Goal: Information Seeking & Learning: Check status

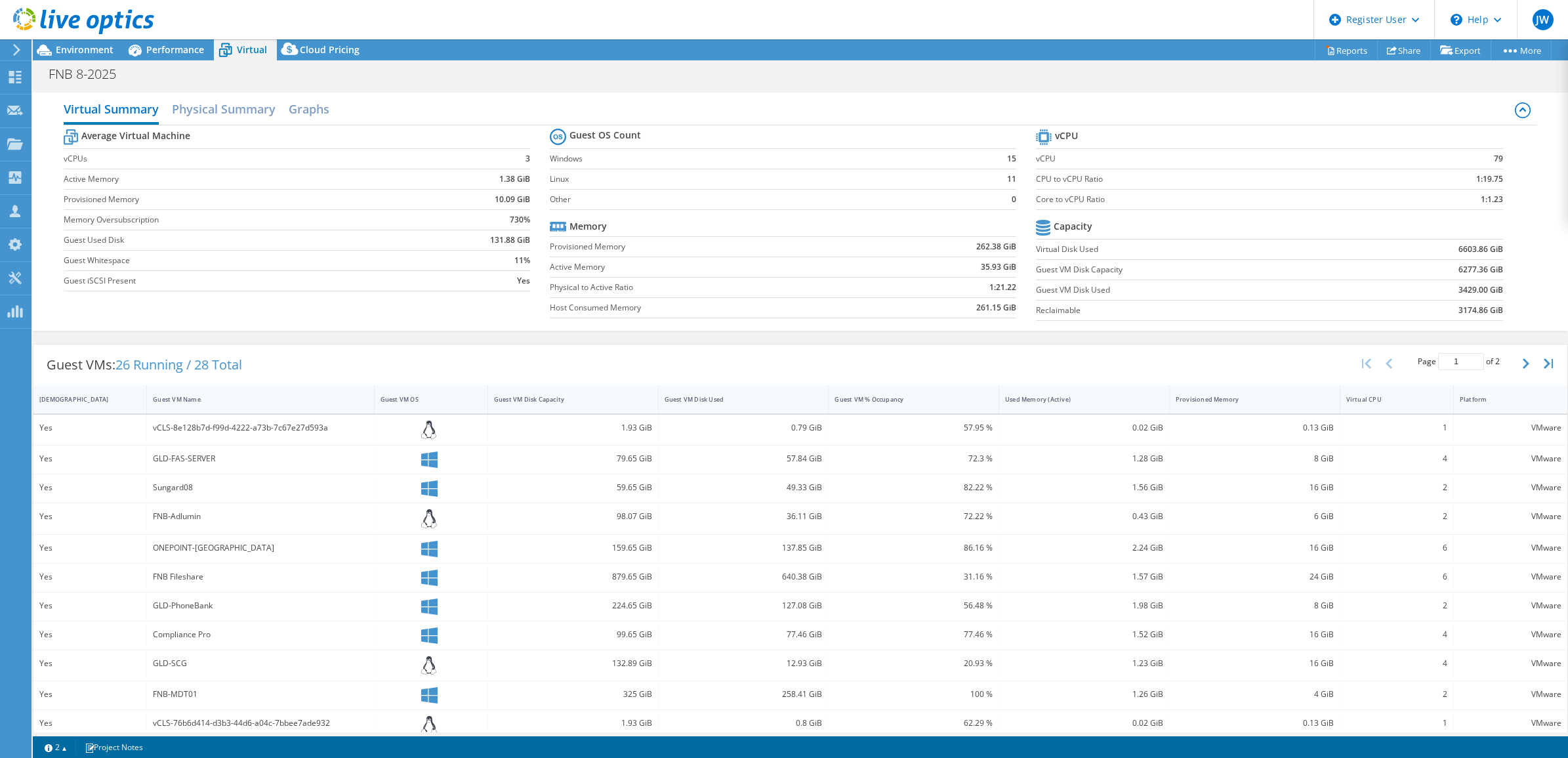
select select "USD"
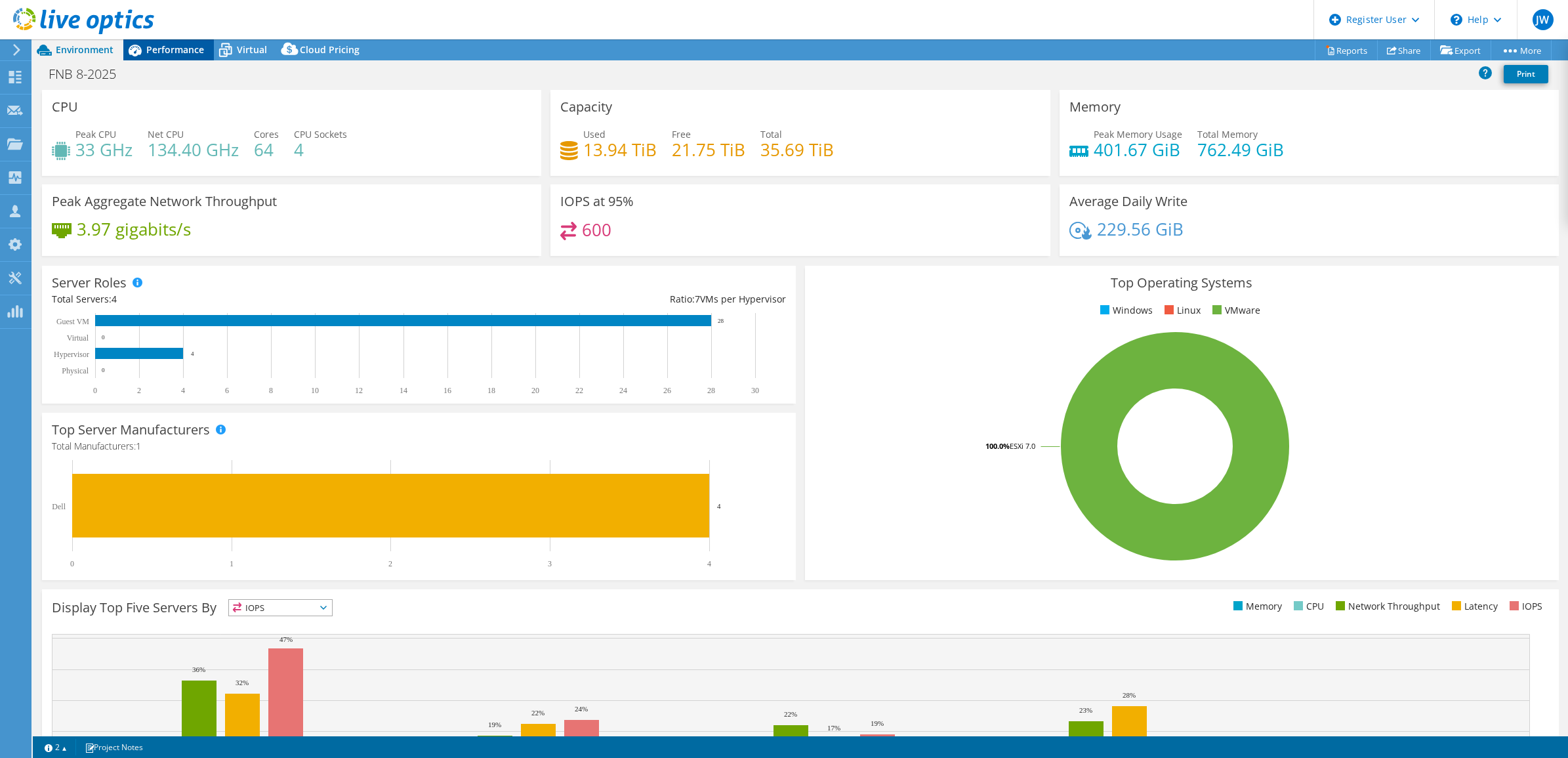
click at [176, 49] on span "Performance" at bounding box center [175, 49] width 58 height 13
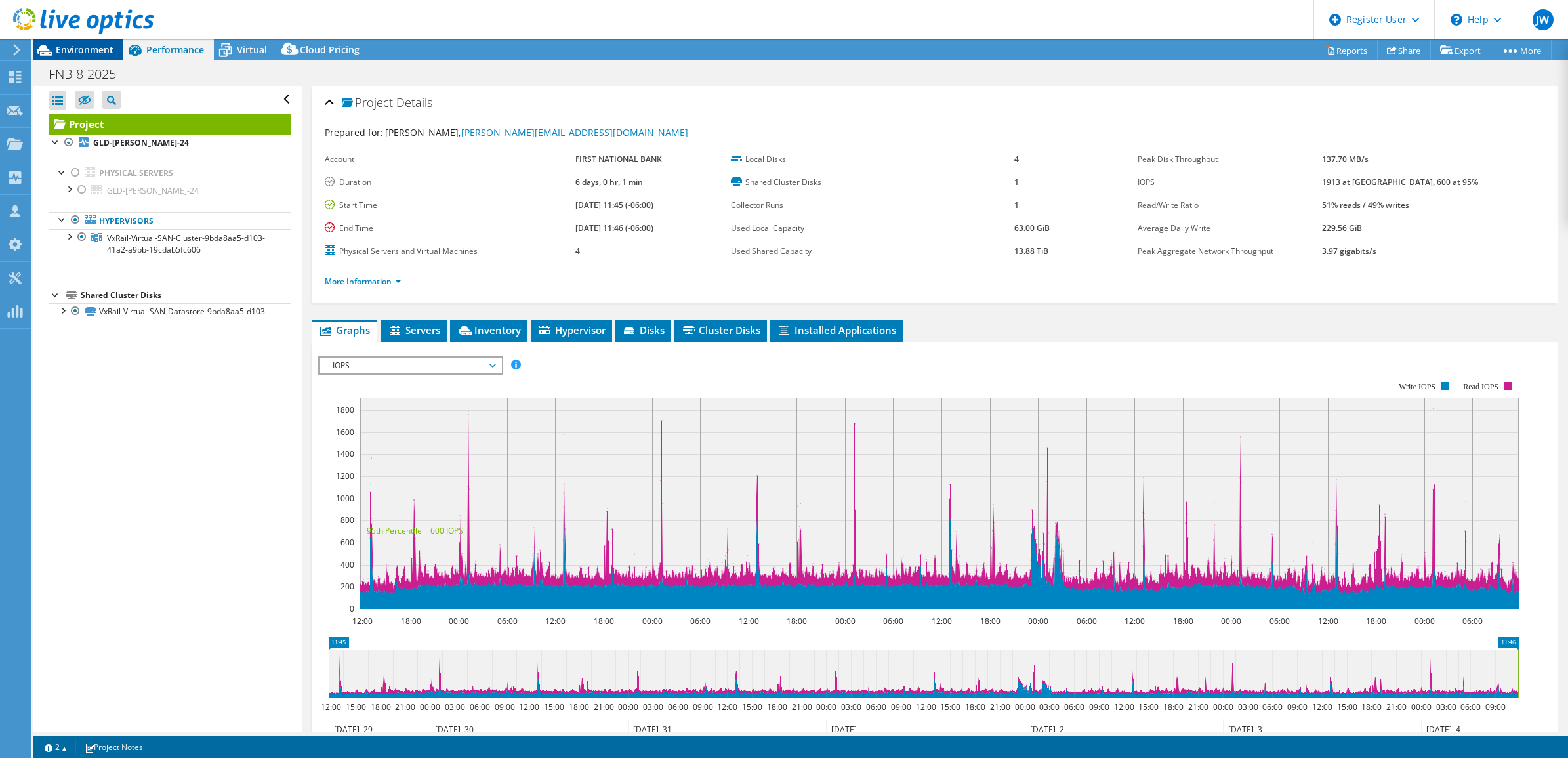
click at [99, 47] on span "Environment" at bounding box center [84, 49] width 58 height 13
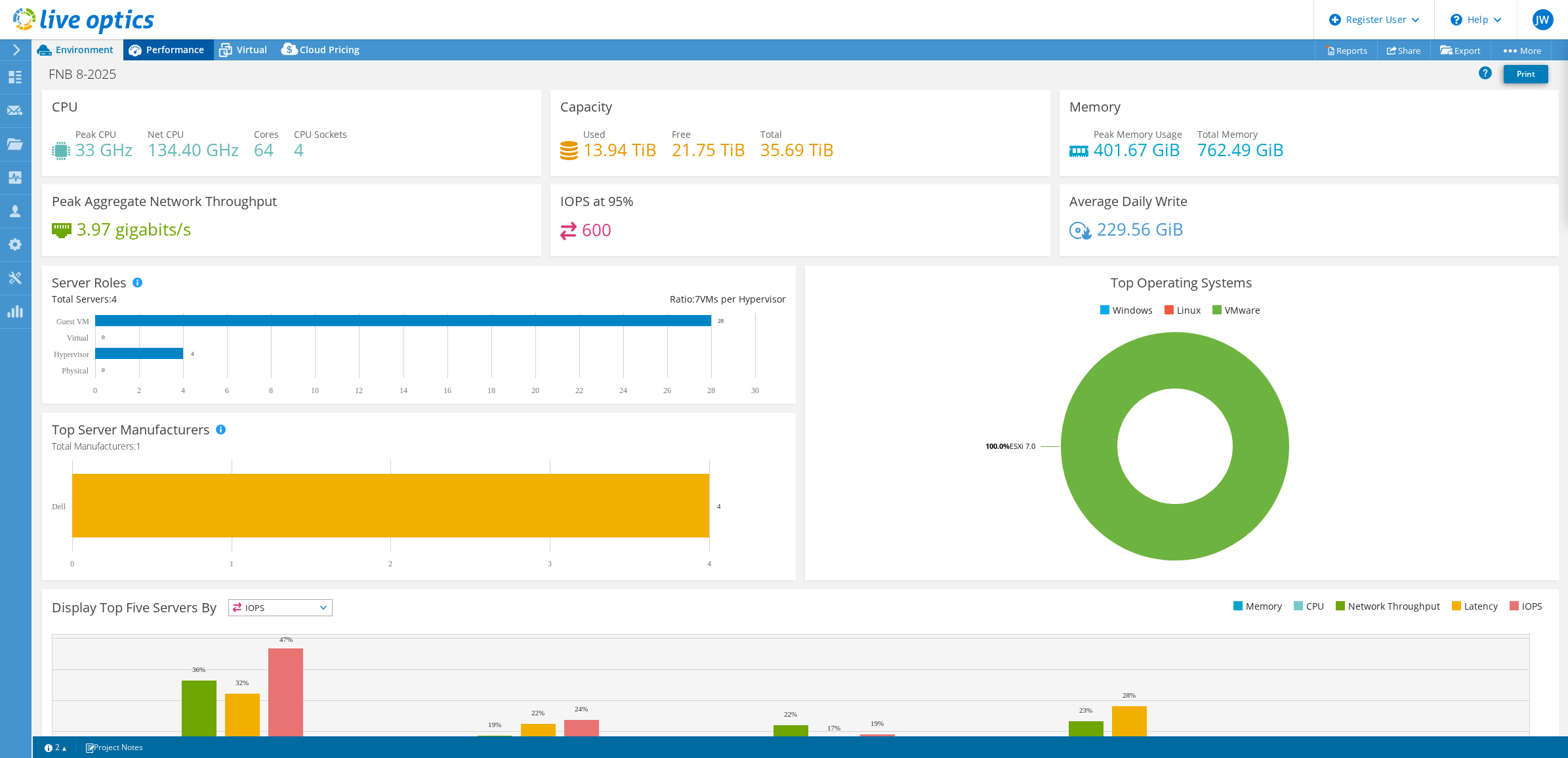
click at [153, 48] on span "Performance" at bounding box center [175, 49] width 58 height 13
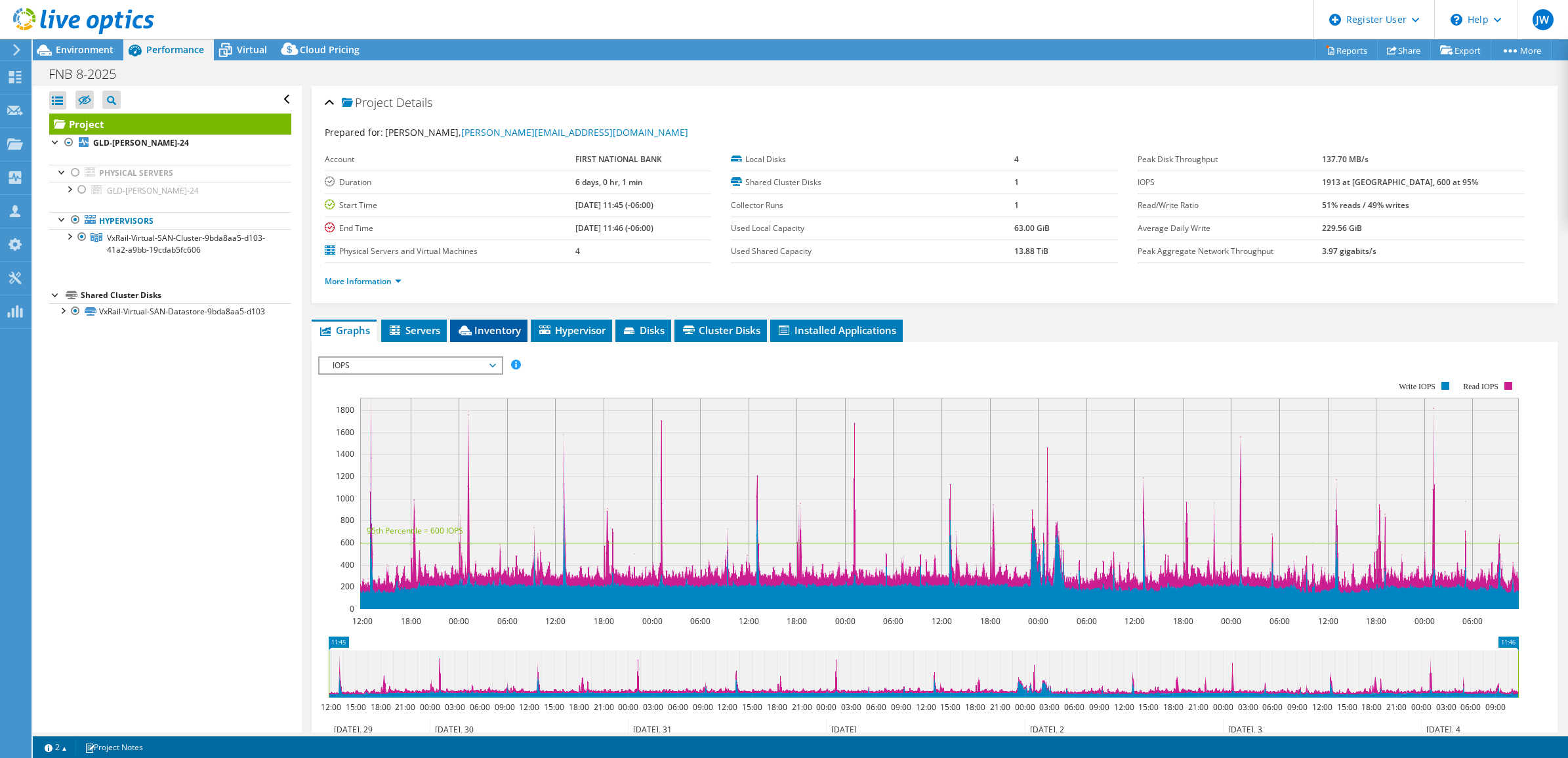
click at [507, 322] on li "Inventory" at bounding box center [488, 330] width 77 height 22
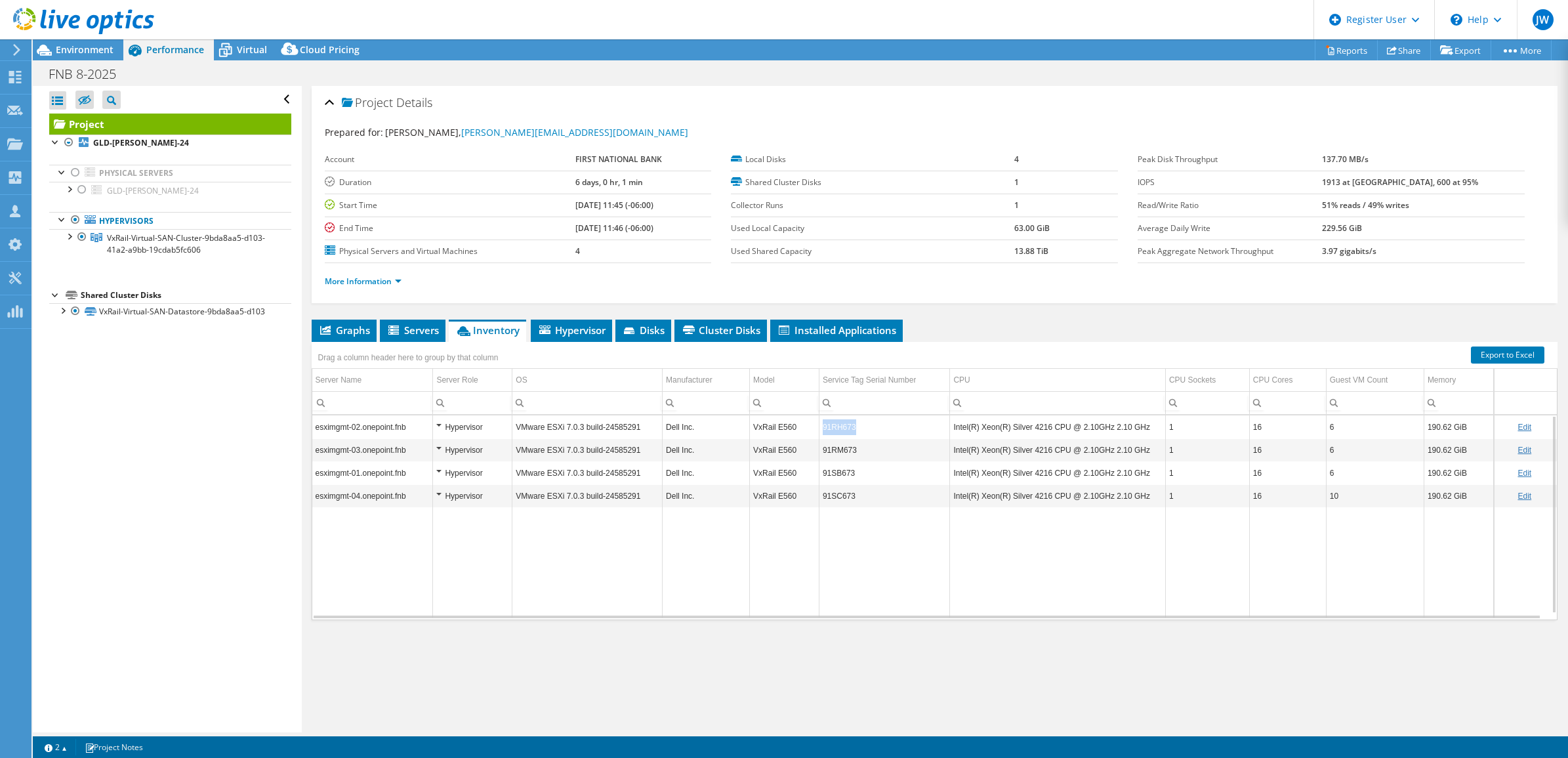
copy td "91RH673"
drag, startPoint x: 863, startPoint y: 434, endPoint x: 817, endPoint y: 434, distance: 46.0
click at [819, 434] on td "91RH673" at bounding box center [885, 427] width 131 height 23
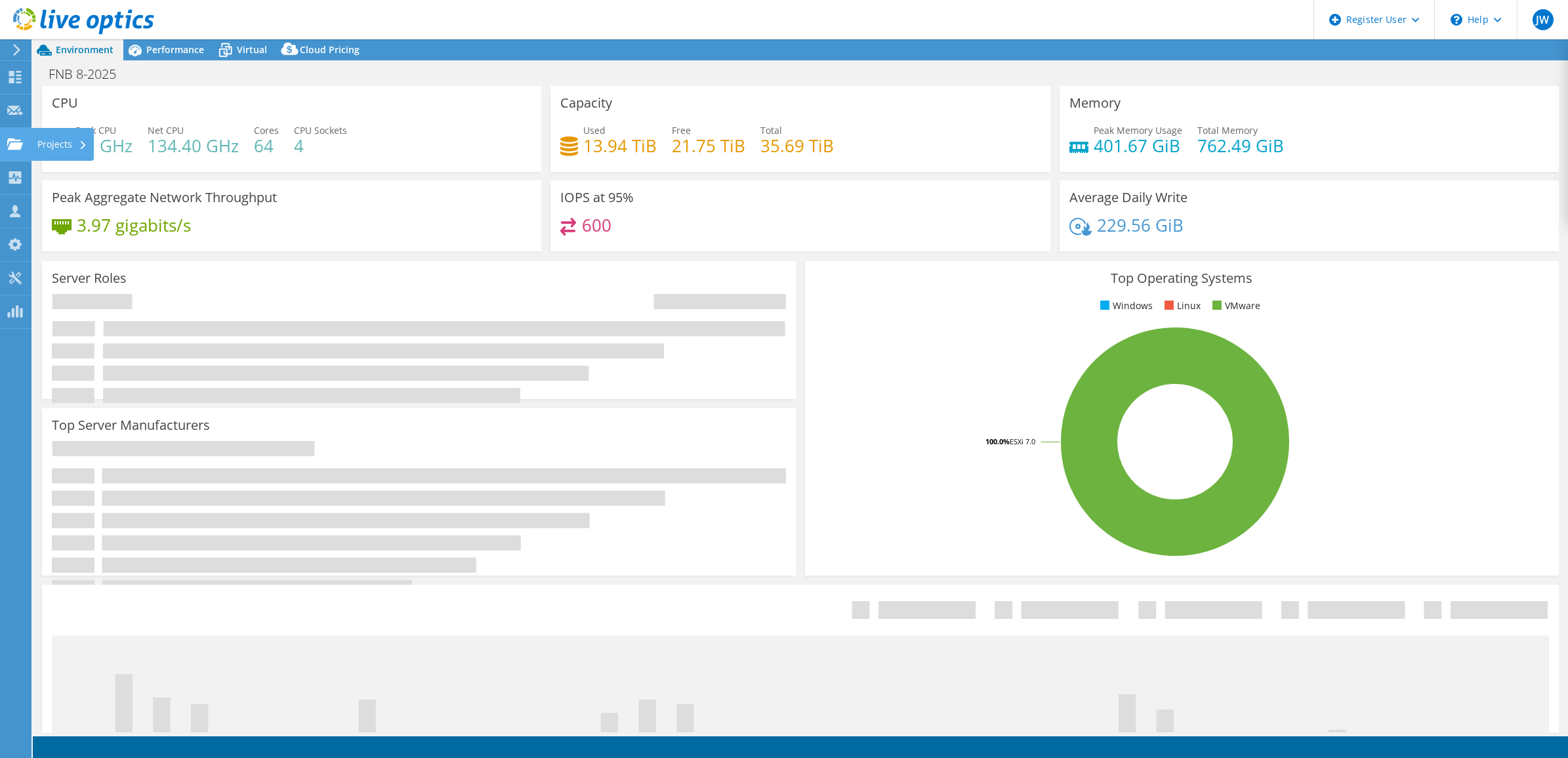
click at [15, 139] on use at bounding box center [15, 143] width 16 height 11
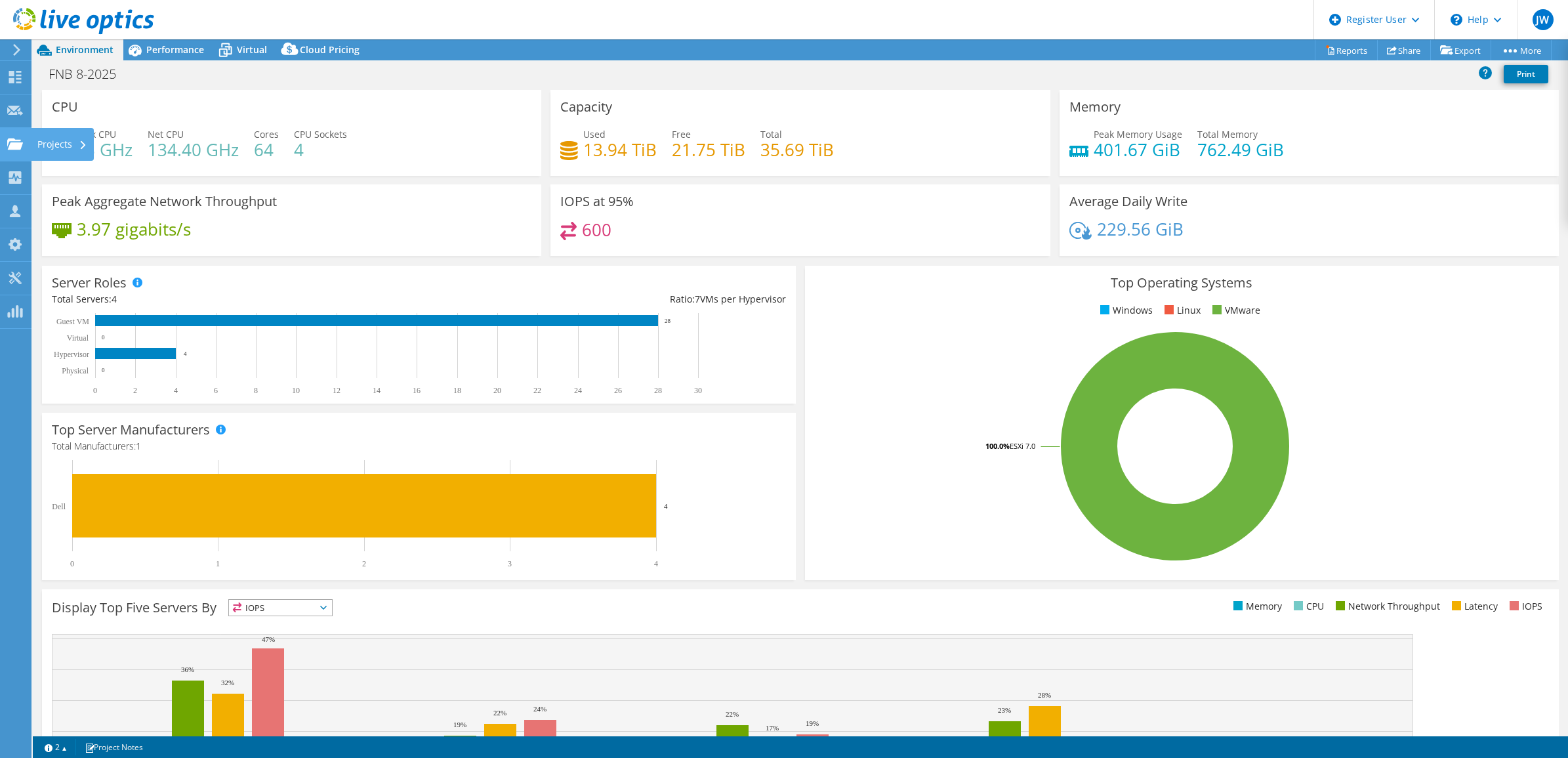
click at [7, 147] on icon at bounding box center [15, 144] width 16 height 13
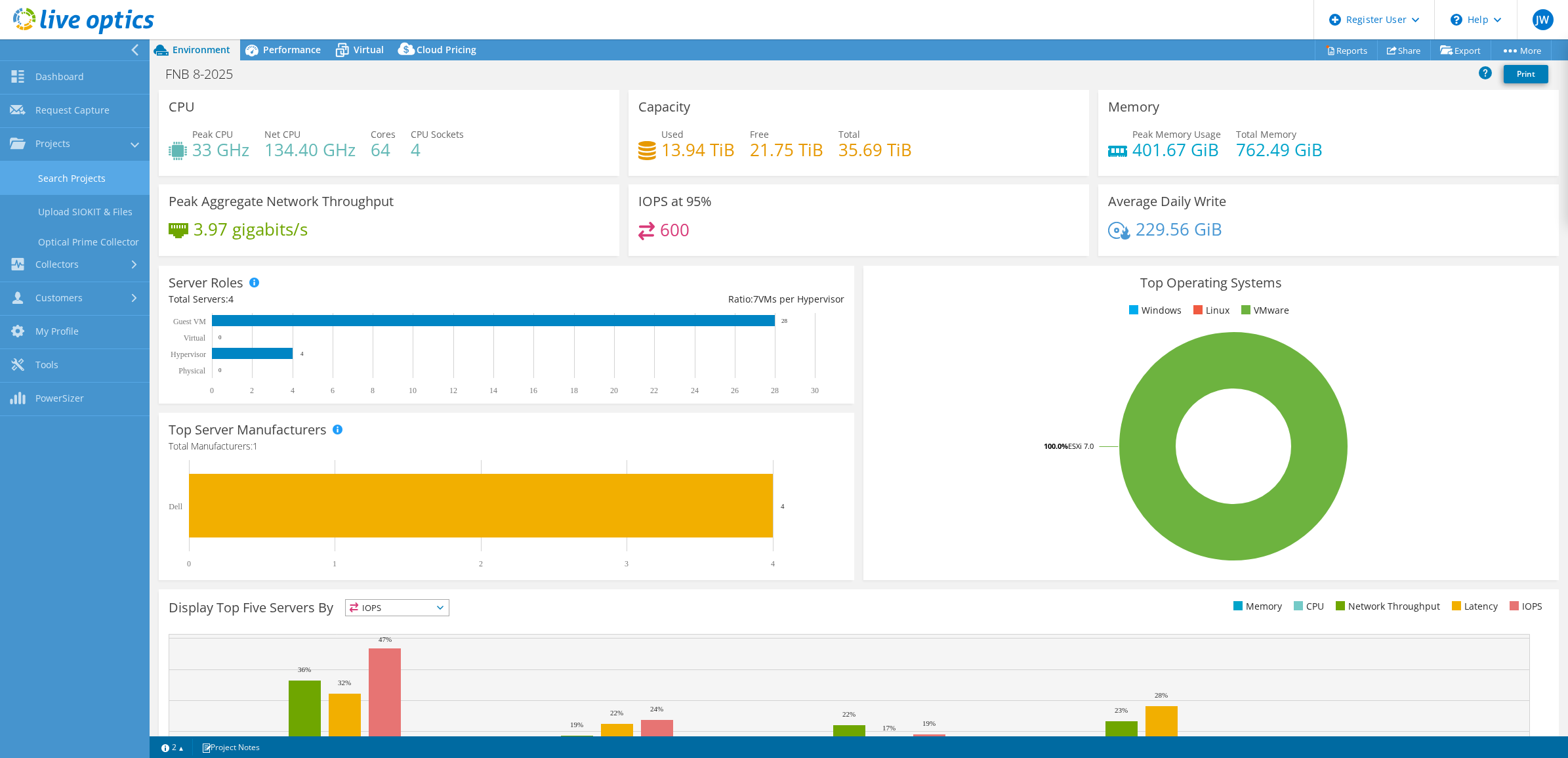
click at [24, 178] on link "Search Projects" at bounding box center [74, 178] width 149 height 33
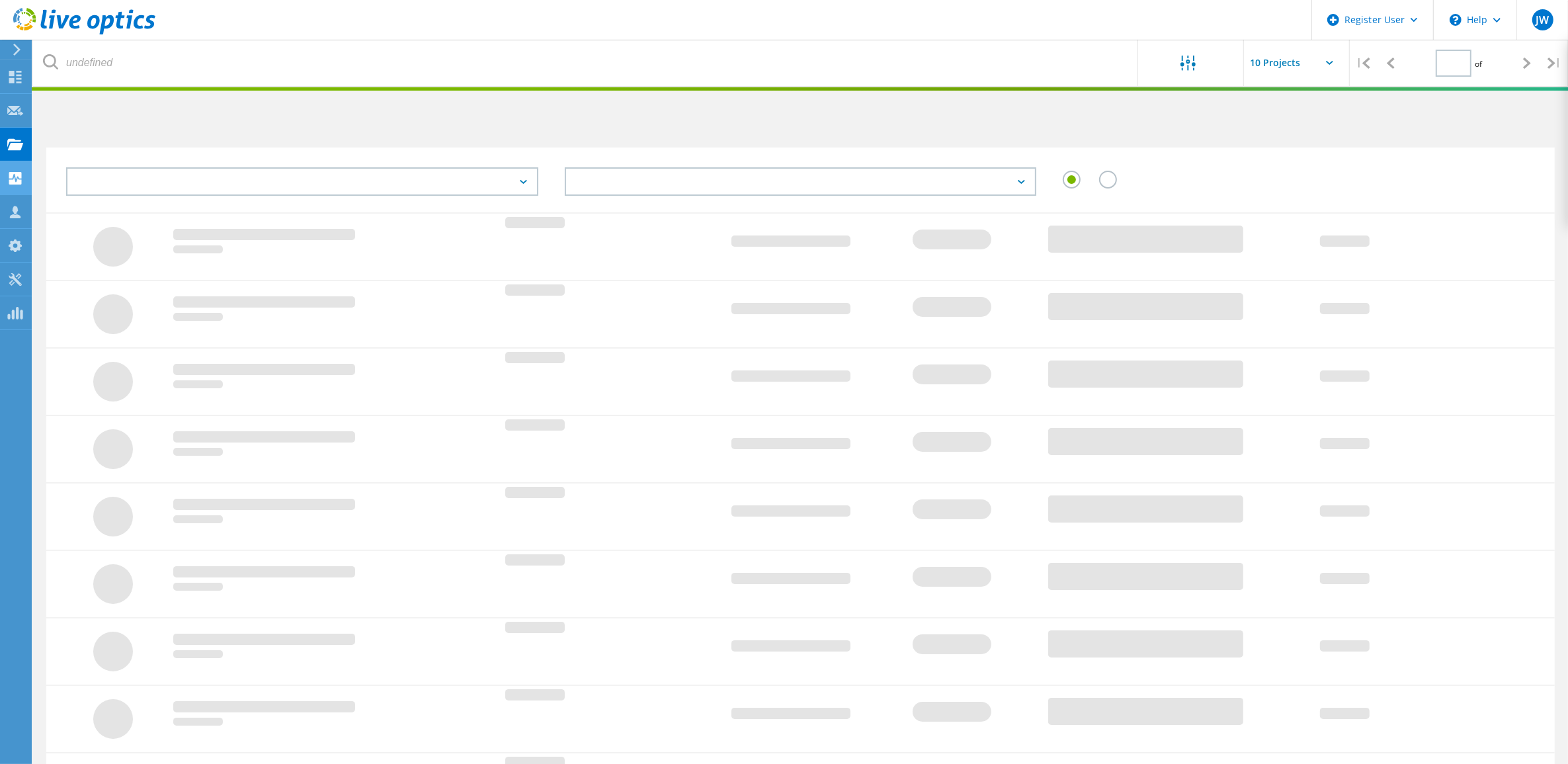
type input "1"
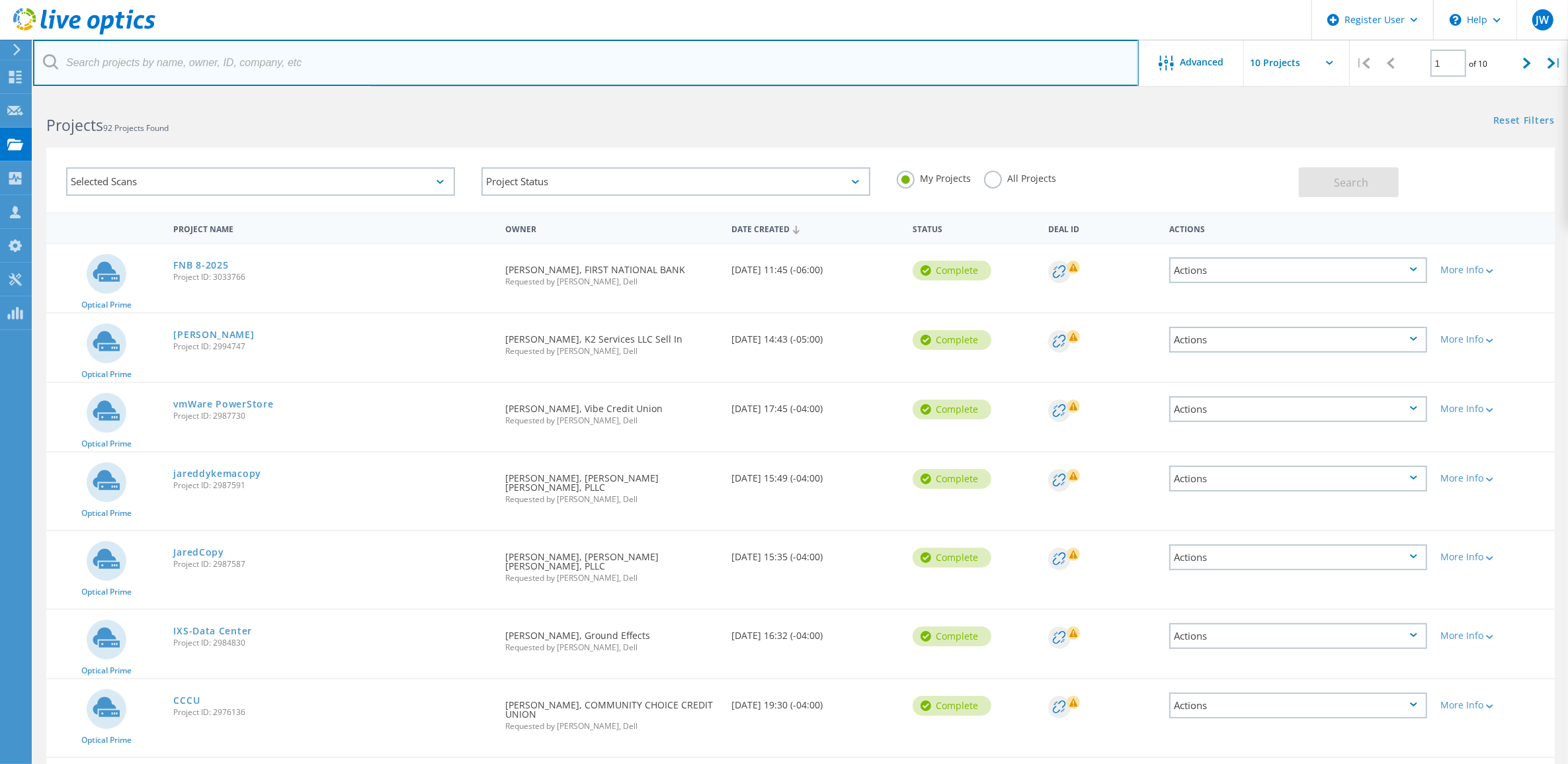
click at [374, 53] on input "text" at bounding box center [587, 62] width 1106 height 46
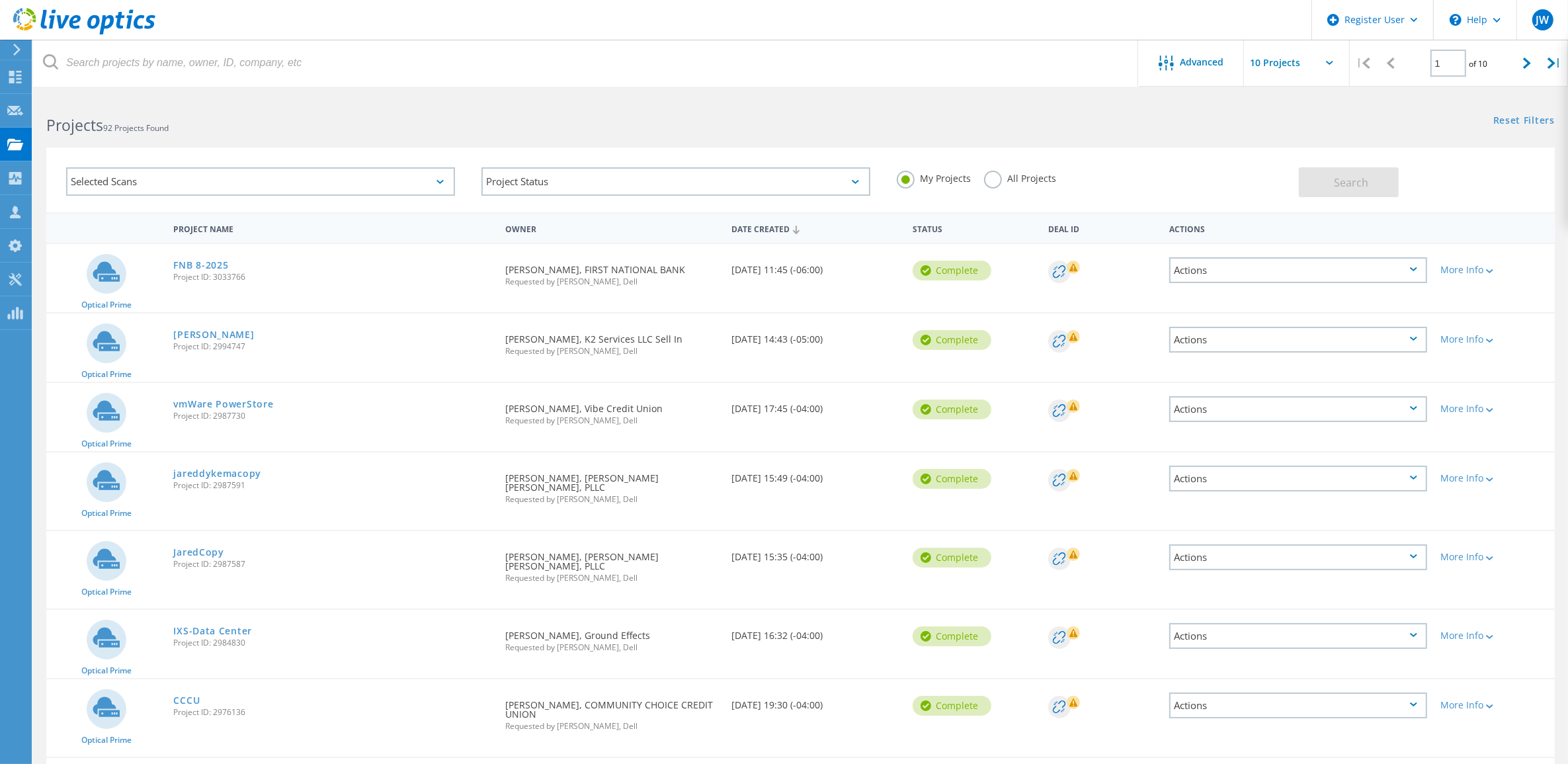
drag, startPoint x: 989, startPoint y: 175, endPoint x: 967, endPoint y: 165, distance: 24.2
click at [989, 175] on label "All Projects" at bounding box center [1020, 176] width 72 height 13
click at [0, 0] on input "All Projects" at bounding box center [0, 0] width 0 height 0
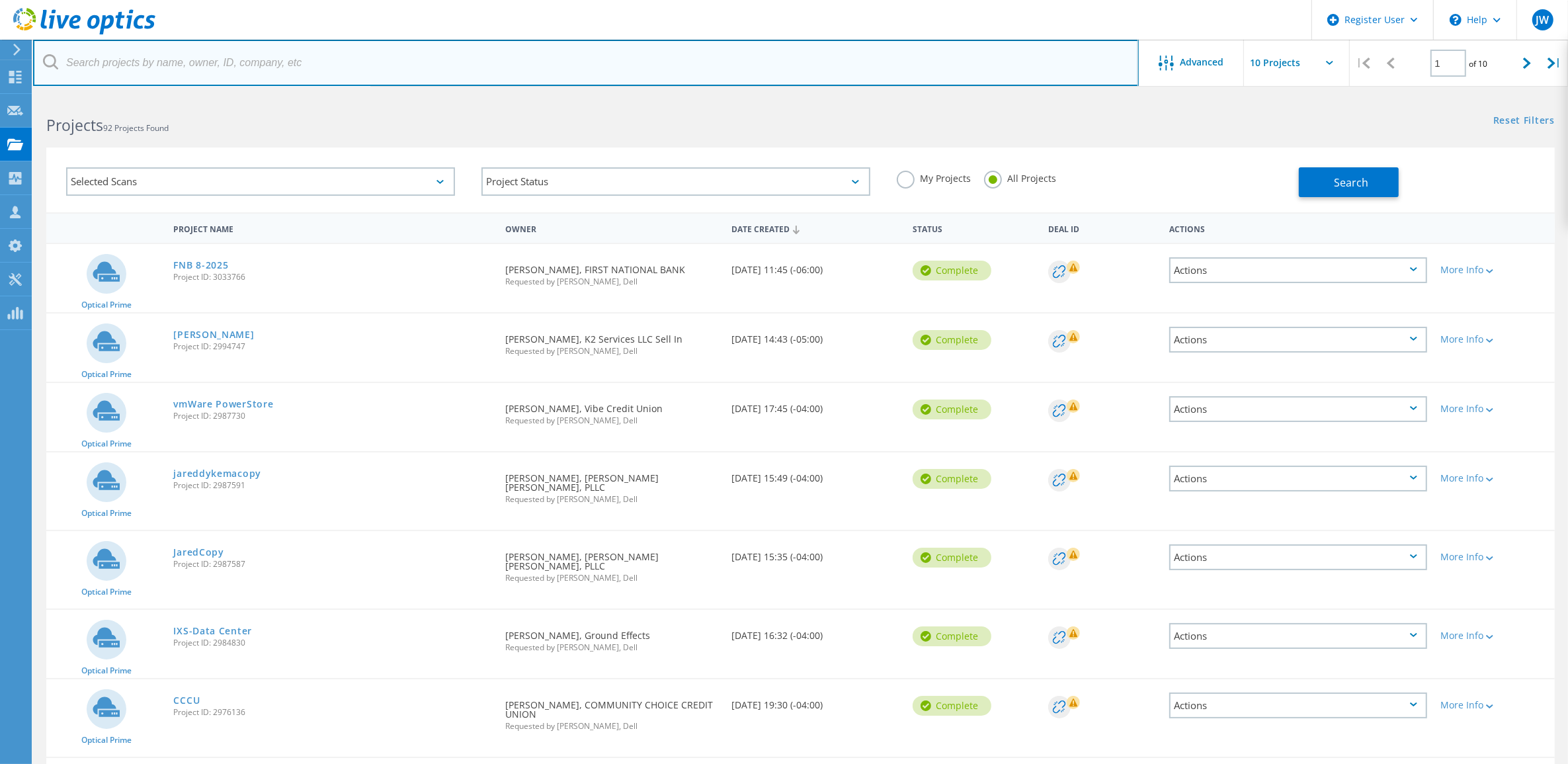
click at [659, 64] on input "text" at bounding box center [587, 62] width 1106 height 46
paste input "cdial@sgcce-inc.com"
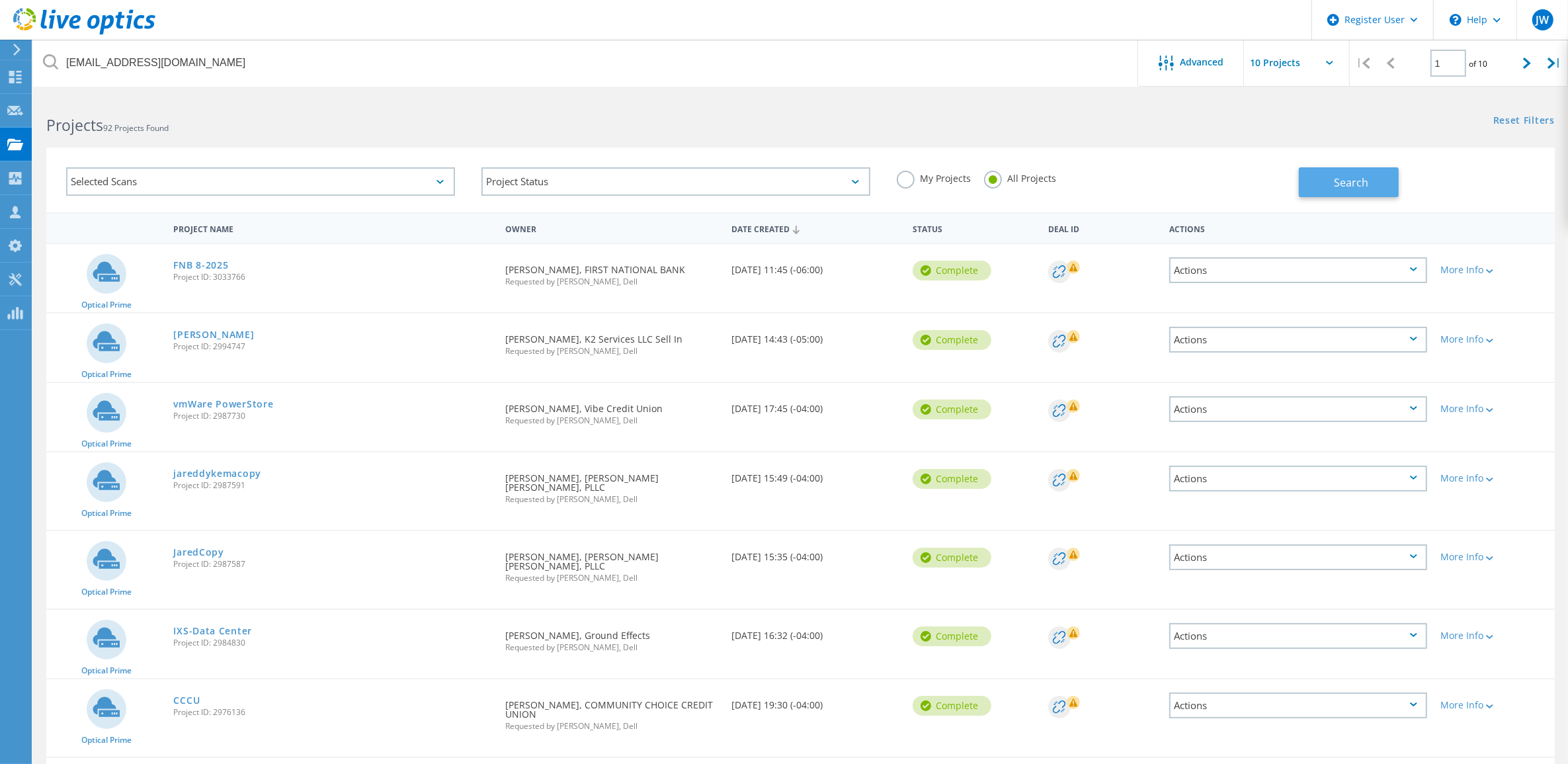
click at [1327, 184] on button "Search" at bounding box center [1348, 182] width 99 height 30
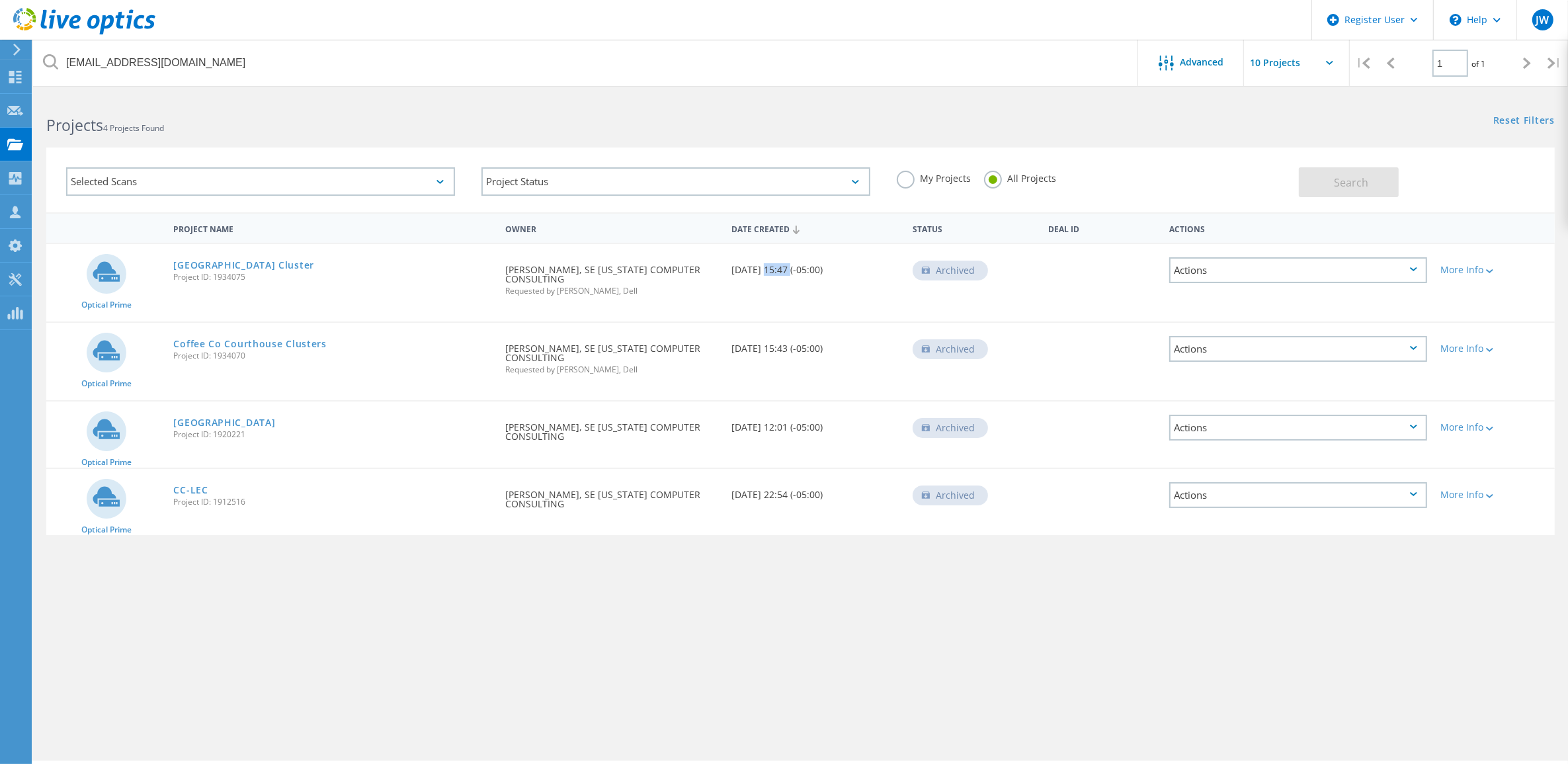
drag, startPoint x: 759, startPoint y: 268, endPoint x: 785, endPoint y: 272, distance: 26.3
click at [785, 272] on div "Date Created 12/01/2022, 15:47 (-05:00)" at bounding box center [815, 266] width 181 height 43
click at [644, 124] on h2 "Projects 4 Projects Found" at bounding box center [416, 125] width 741 height 22
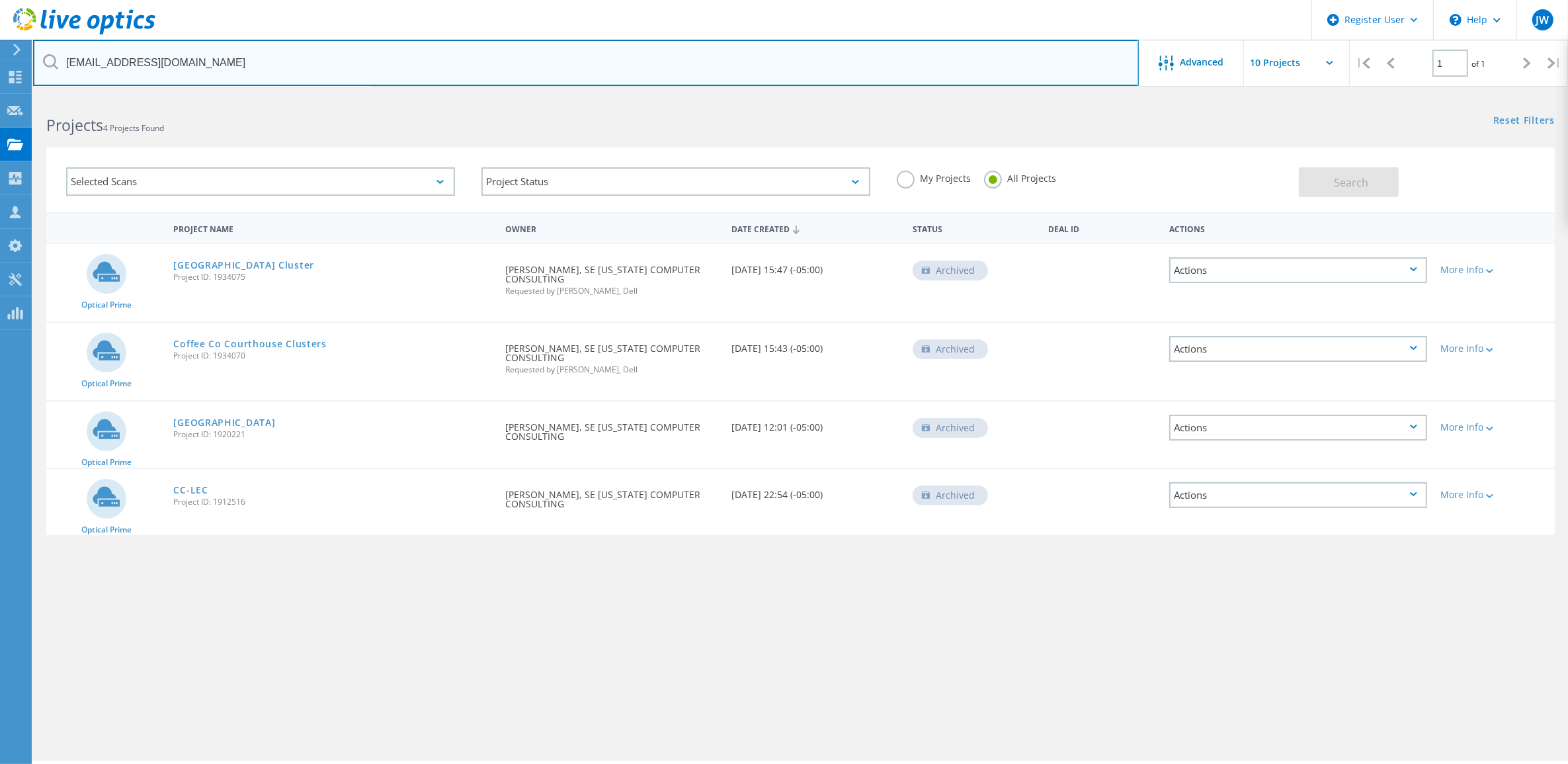
click at [220, 67] on input "cdial@sgcce-inc.com" at bounding box center [587, 62] width 1106 height 46
paste input "coffeecountygov"
type input "cdial@coffeecountygov.com"
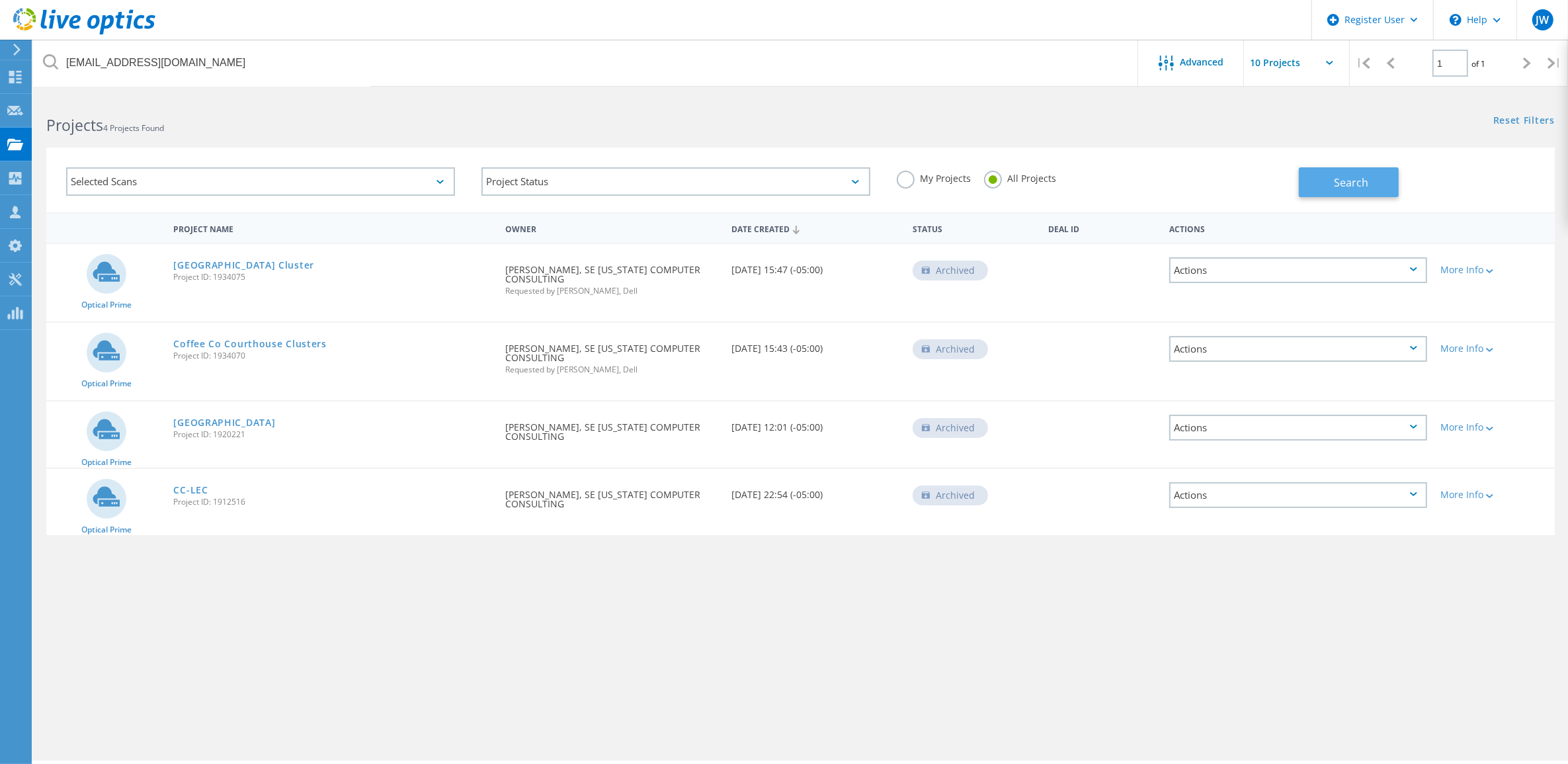
click at [1312, 175] on button "Search" at bounding box center [1348, 182] width 99 height 30
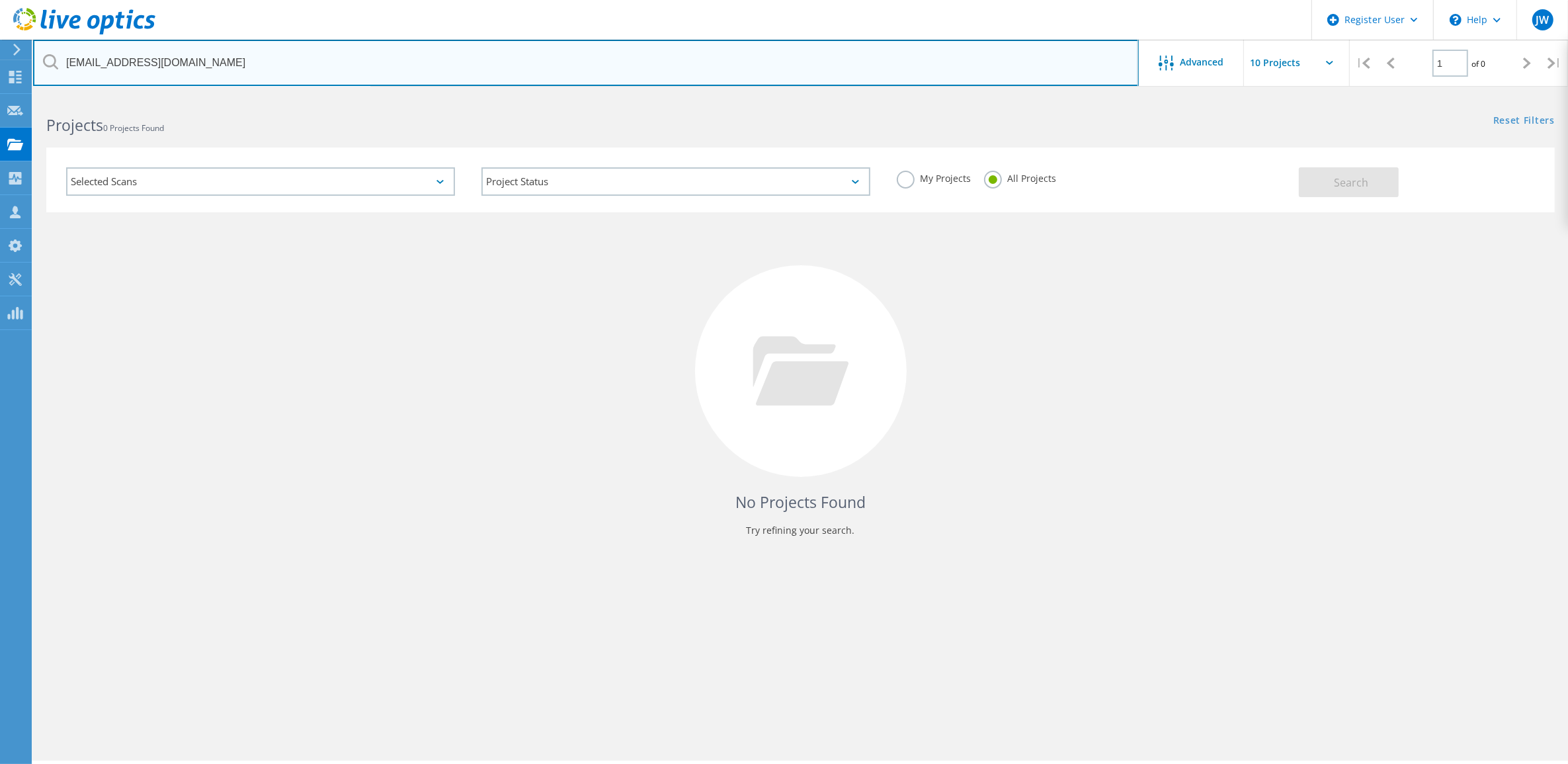
drag, startPoint x: 345, startPoint y: 68, endPoint x: 67, endPoint y: 47, distance: 278.8
click at [67, 47] on input "cdial@coffeecountygov.com" at bounding box center [587, 62] width 1106 height 46
click at [312, 68] on input "text" at bounding box center [587, 62] width 1106 height 46
paste input "cdial@sgcce-inc.com"
type input "cdial@sgcce-inc.com"
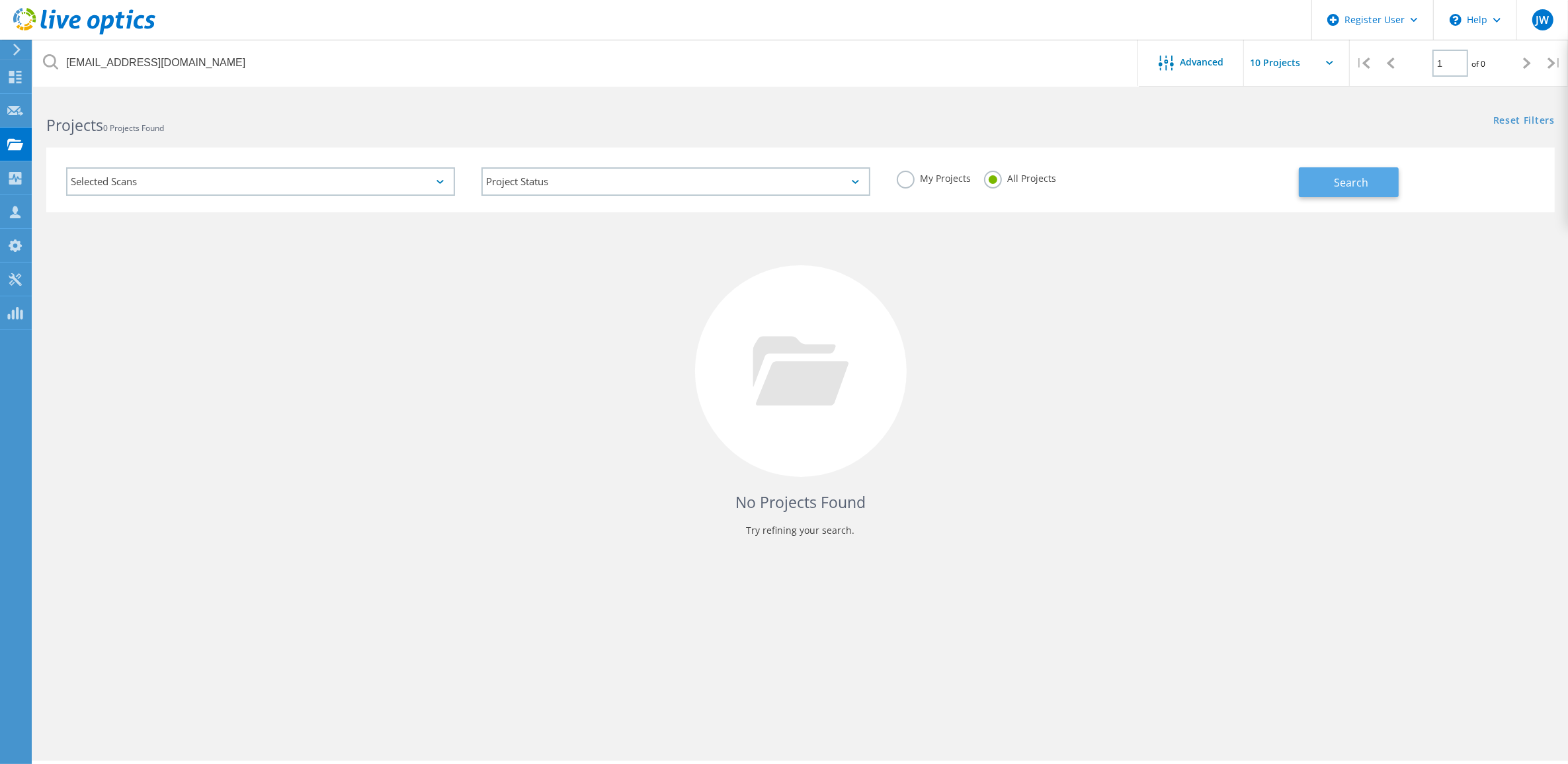
click at [1301, 187] on button "Search" at bounding box center [1348, 182] width 99 height 30
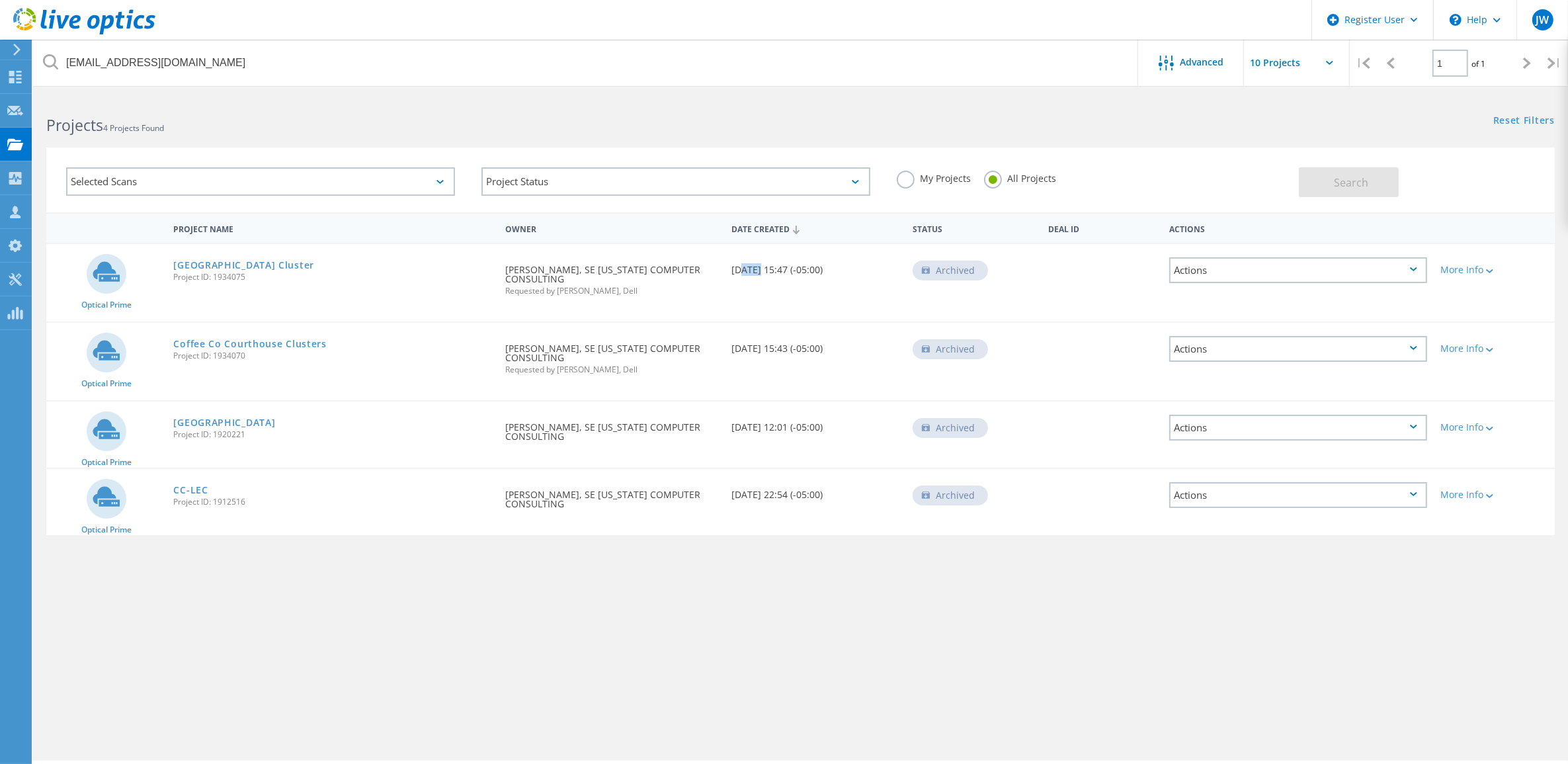
drag, startPoint x: 735, startPoint y: 272, endPoint x: 775, endPoint y: 272, distance: 40.0
click at [768, 272] on div "Date Created 12/01/2022, 15:47 (-05:00)" at bounding box center [815, 266] width 181 height 43
click at [831, 119] on div "Reset Filters Show Filters" at bounding box center [1183, 107] width 767 height 25
